Goal: Ask a question

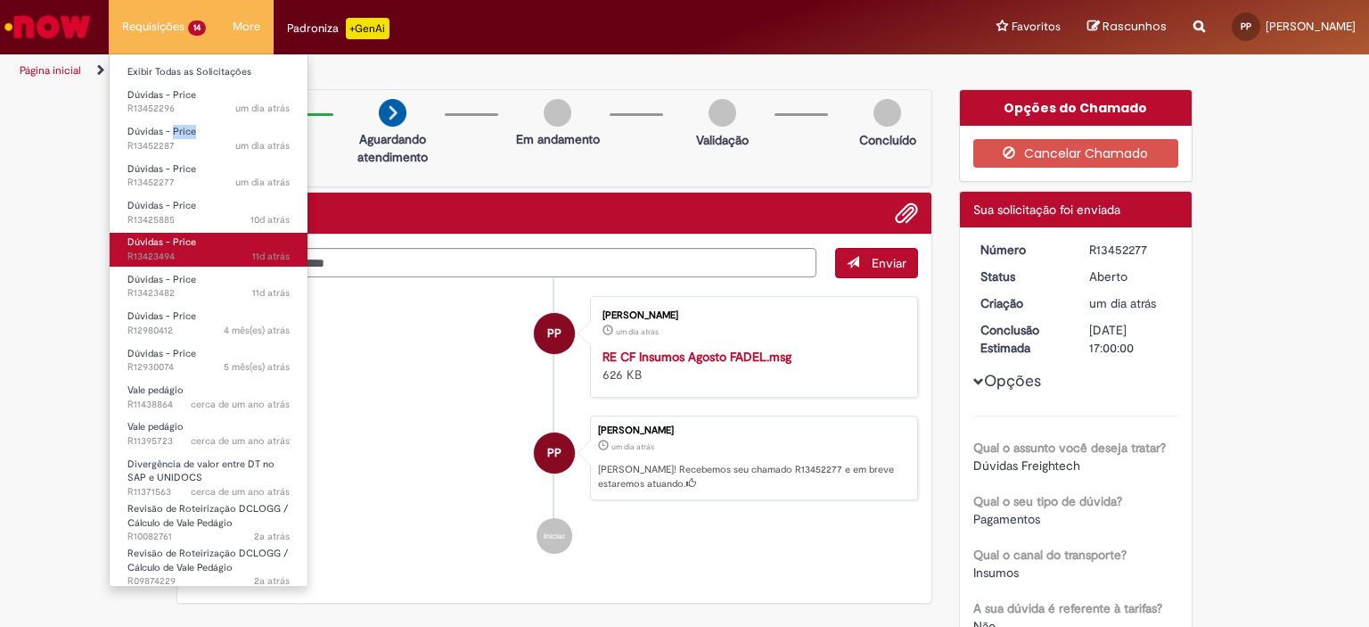
click at [168, 255] on span "11d atrás 11 dias atrás R13423494" at bounding box center [208, 257] width 162 height 14
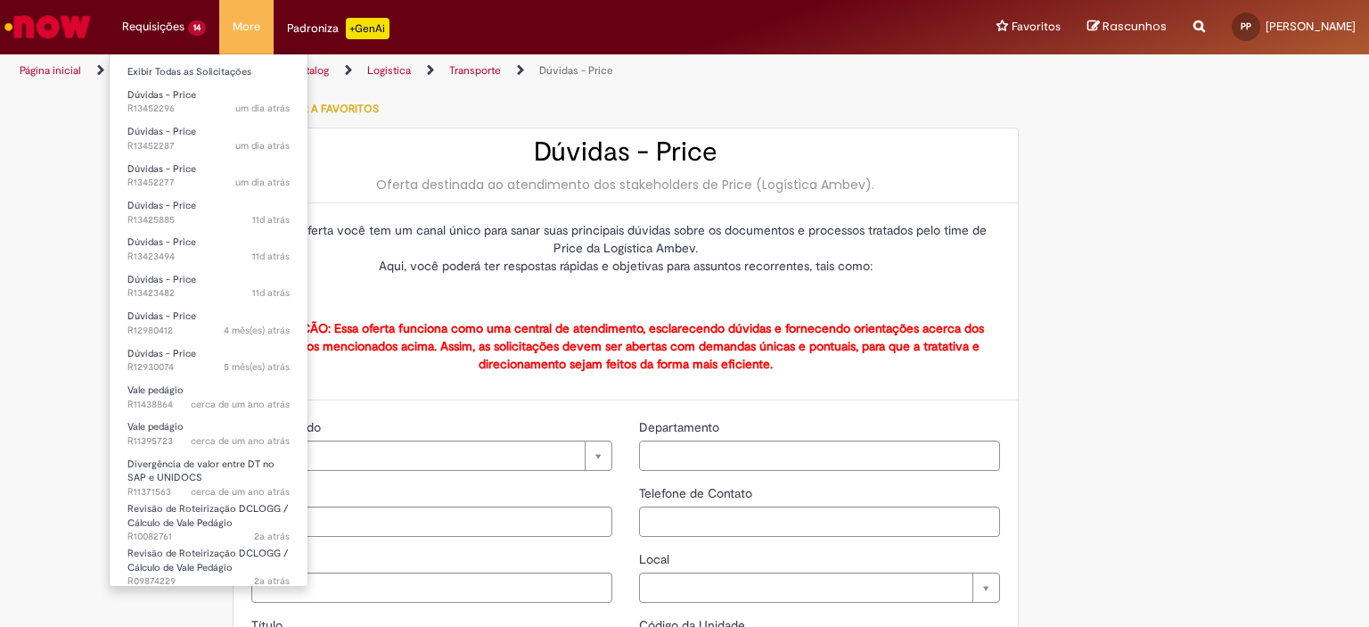
type input "**********"
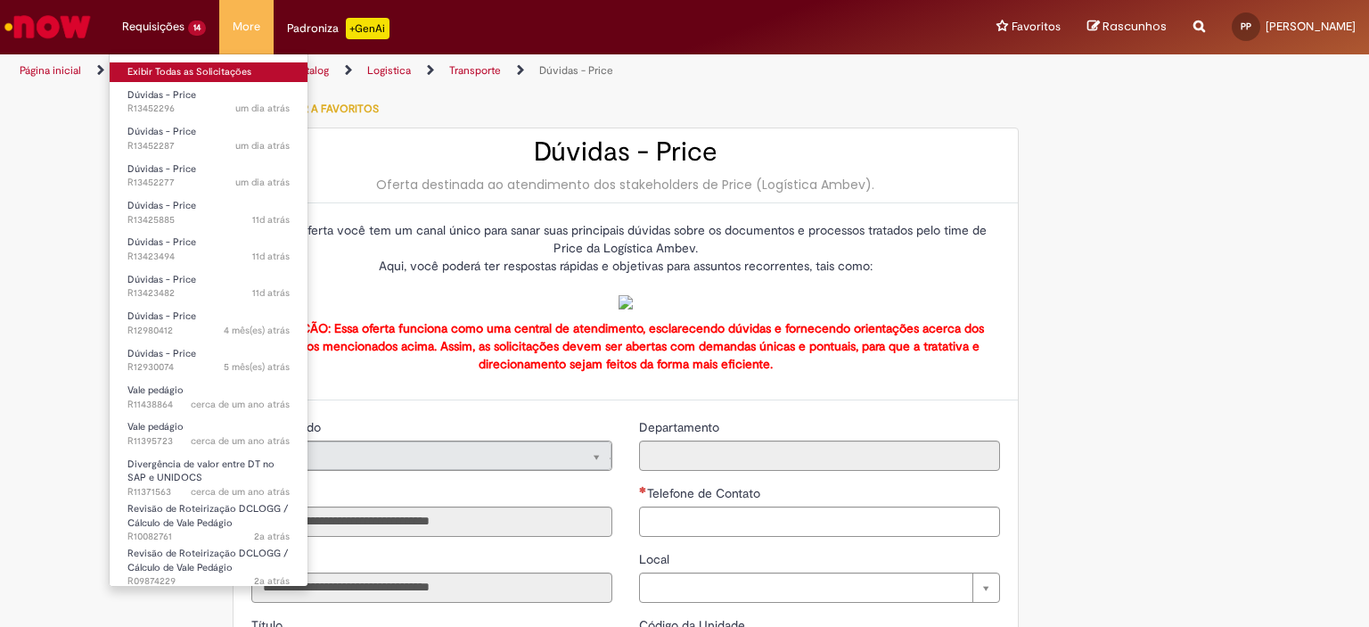
type input "**********"
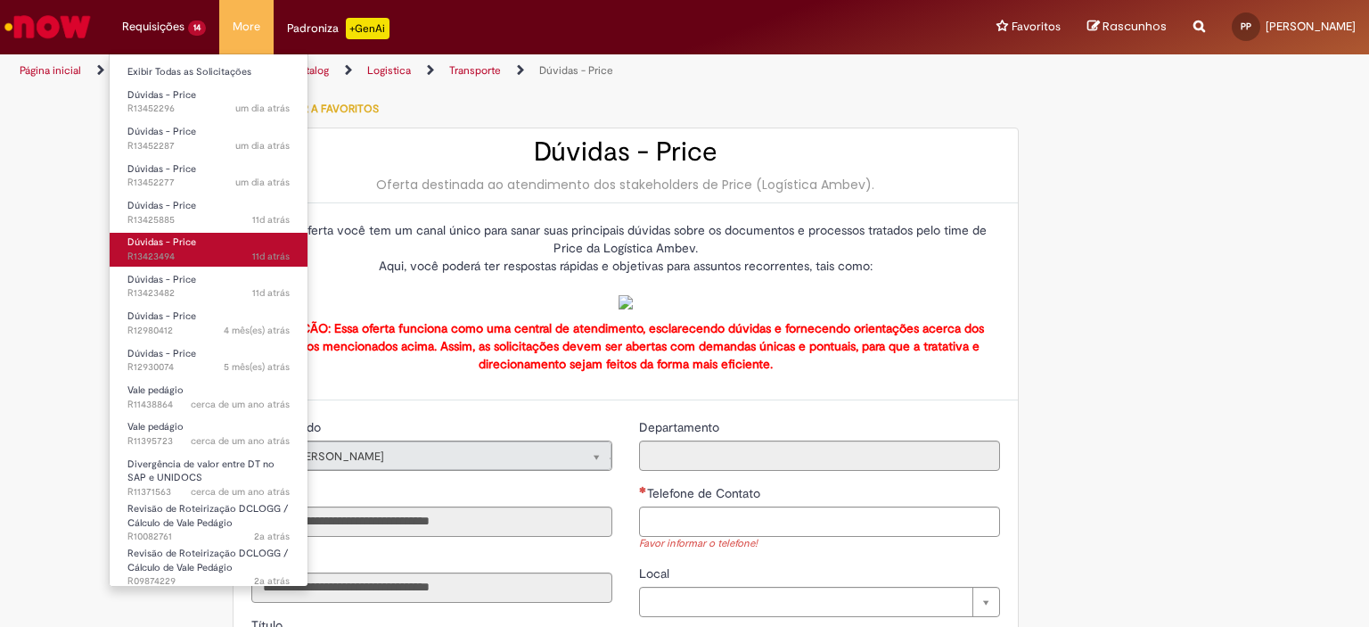
click at [175, 238] on span "Dúvidas - Price" at bounding box center [161, 241] width 69 height 13
